Goal: Complete application form

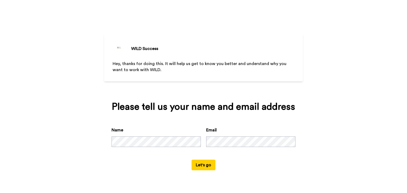
click at [206, 166] on button "Let's go" at bounding box center [203, 165] width 24 height 11
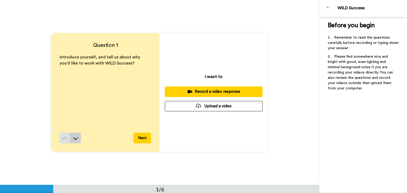
click at [73, 141] on icon at bounding box center [75, 138] width 5 height 5
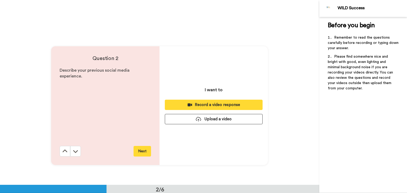
scroll to position [185, 0]
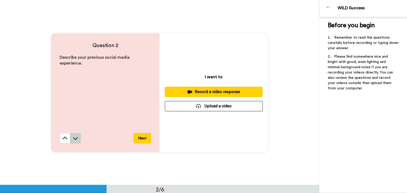
click at [74, 139] on icon at bounding box center [75, 138] width 5 height 5
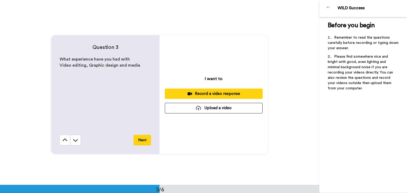
scroll to position [370, 0]
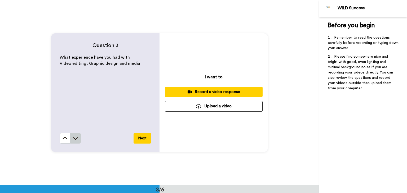
click at [76, 138] on icon at bounding box center [75, 139] width 5 height 3
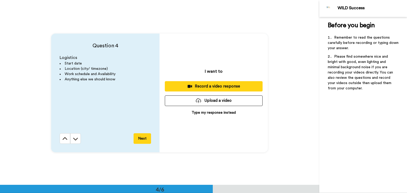
scroll to position [555, 0]
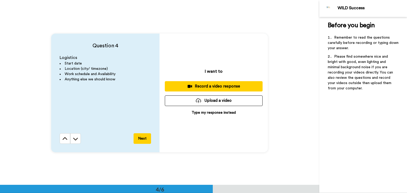
click at [76, 138] on icon at bounding box center [75, 139] width 5 height 3
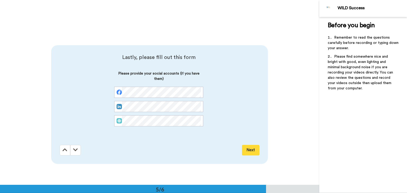
scroll to position [740, 0]
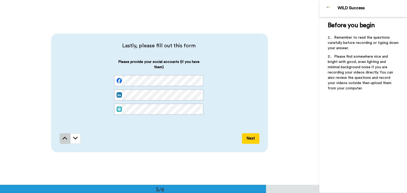
click at [63, 137] on icon at bounding box center [65, 138] width 5 height 5
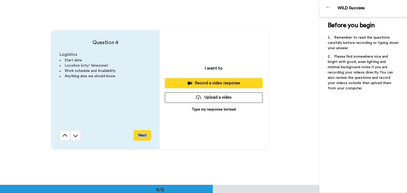
click at [63, 137] on div "Question 4 Logistics Start date Location (city/ timezone) Work schedule and Ava…" at bounding box center [159, 89] width 319 height 185
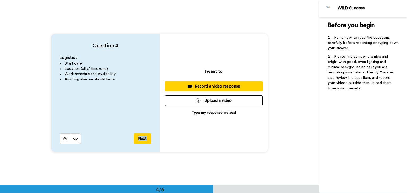
click at [63, 137] on icon at bounding box center [65, 138] width 5 height 3
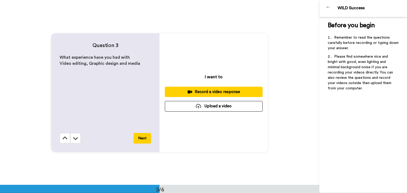
click at [63, 137] on icon at bounding box center [65, 138] width 5 height 3
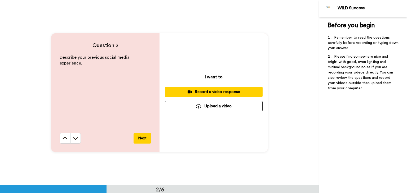
click at [63, 137] on icon at bounding box center [65, 138] width 5 height 3
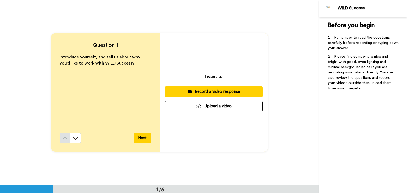
scroll to position [0, 0]
click at [72, 134] on button at bounding box center [75, 138] width 11 height 11
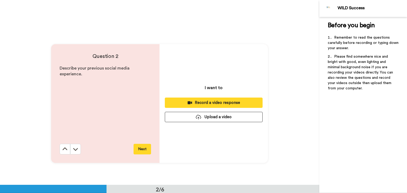
scroll to position [185, 0]
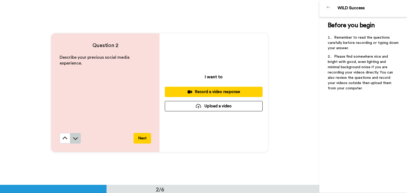
click at [75, 139] on icon at bounding box center [75, 138] width 5 height 3
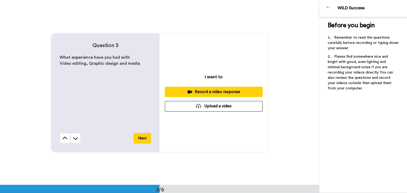
scroll to position [370, 0]
click at [66, 141] on button at bounding box center [65, 138] width 11 height 11
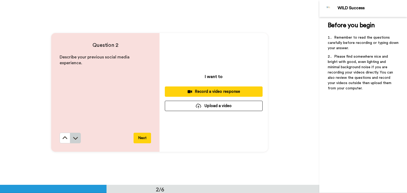
scroll to position [185, 0]
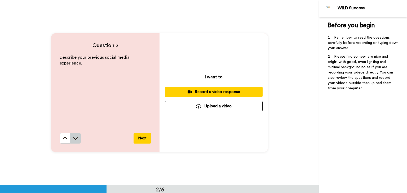
click at [73, 140] on icon at bounding box center [75, 138] width 5 height 5
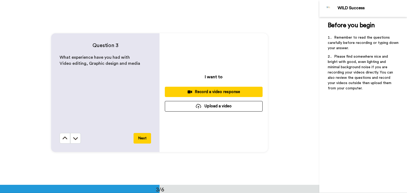
click at [73, 140] on icon at bounding box center [75, 138] width 5 height 5
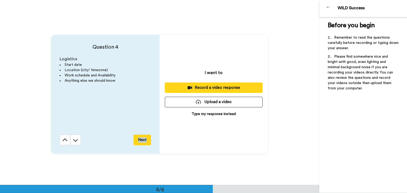
scroll to position [555, 0]
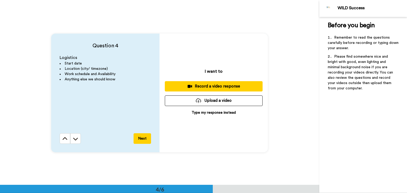
click at [134, 109] on div "Logistics Start date Location (city/ timezone) Work schedule and Availability A…" at bounding box center [105, 94] width 91 height 79
click at [77, 141] on button at bounding box center [75, 138] width 11 height 11
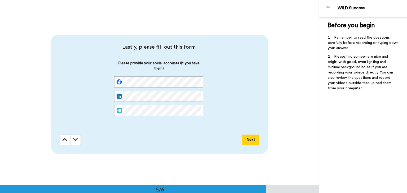
scroll to position [740, 0]
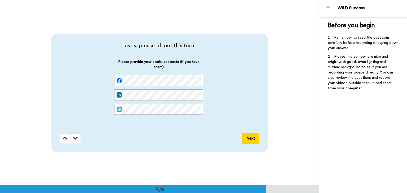
click at [79, 136] on div "Next" at bounding box center [160, 138] width 200 height 11
click at [77, 137] on button at bounding box center [75, 138] width 11 height 11
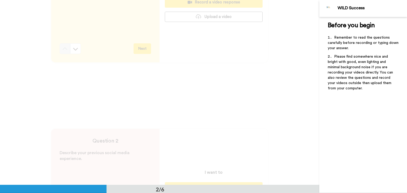
scroll to position [0, 0]
